Goal: Task Accomplishment & Management: Use online tool/utility

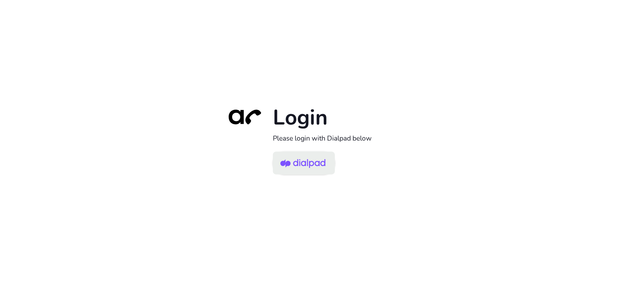
click at [317, 170] on img at bounding box center [303, 163] width 45 height 21
click at [309, 165] on img at bounding box center [303, 163] width 45 height 21
click at [306, 166] on img at bounding box center [303, 163] width 45 height 21
click at [310, 167] on img at bounding box center [303, 163] width 45 height 21
